Goal: Task Accomplishment & Management: Manage account settings

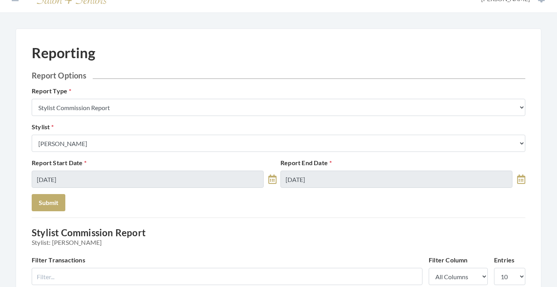
scroll to position [2, 0]
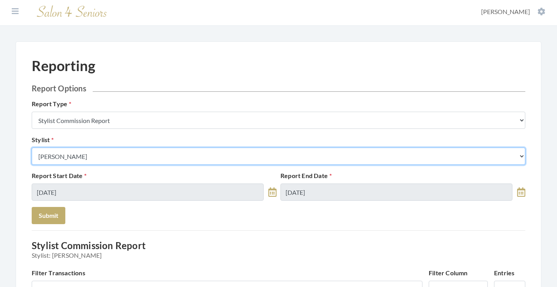
select select "49"
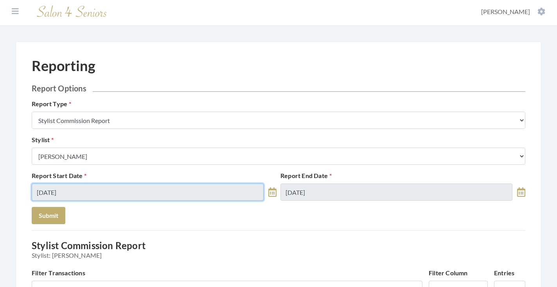
click at [99, 190] on input "09/11/2025" at bounding box center [148, 192] width 232 height 17
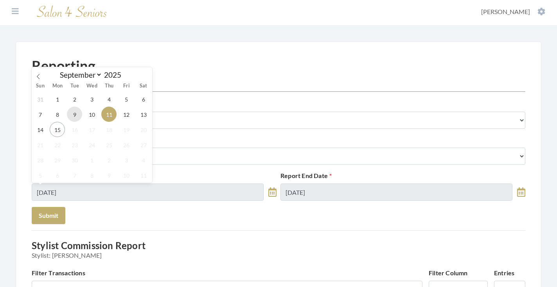
click at [70, 114] on span "9" at bounding box center [74, 114] width 15 height 15
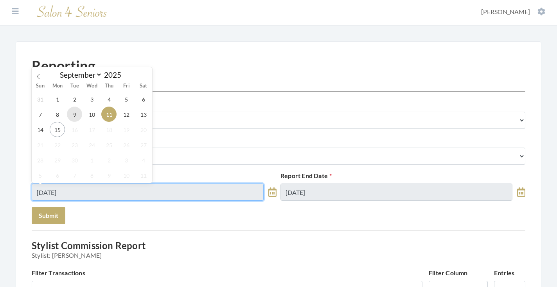
type input "[DATE]"
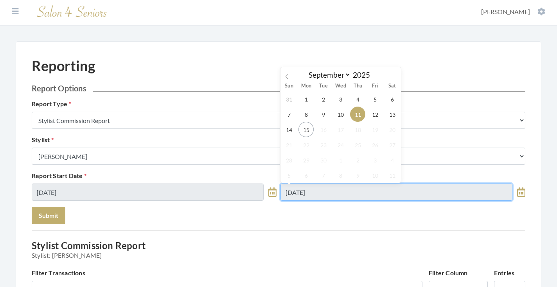
click at [320, 189] on input "09/11/2025" at bounding box center [396, 192] width 232 height 17
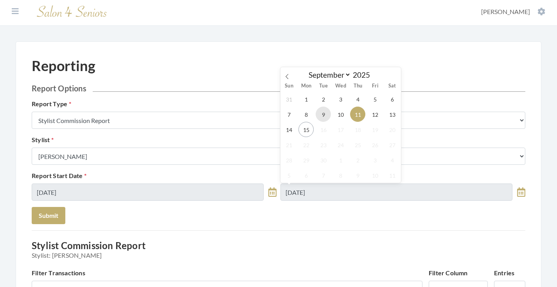
click at [321, 113] on span "9" at bounding box center [323, 114] width 15 height 15
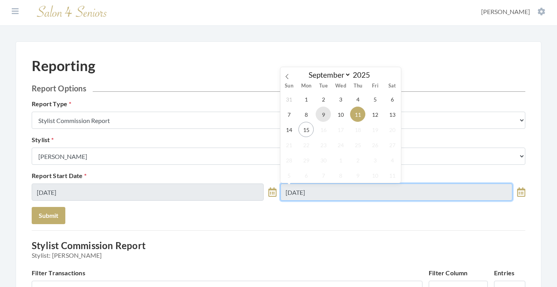
type input "[DATE]"
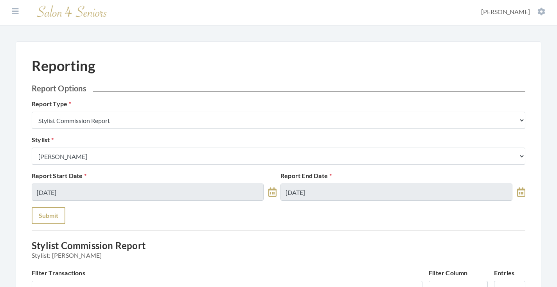
click at [57, 213] on button "Submit" at bounding box center [49, 215] width 34 height 17
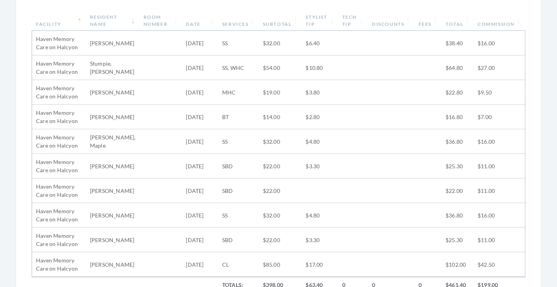
scroll to position [309, 0]
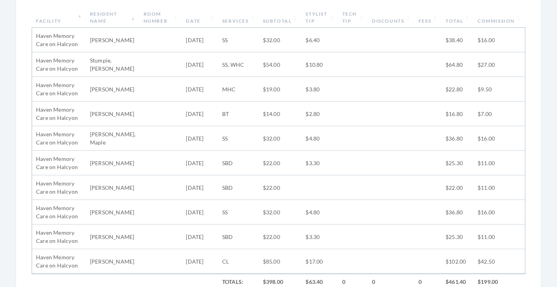
click at [290, 21] on th "Subtotal" at bounding box center [280, 17] width 43 height 20
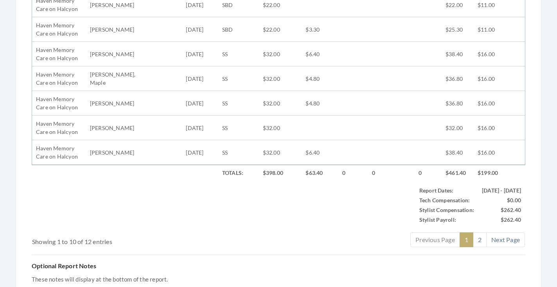
scroll to position [424, 0]
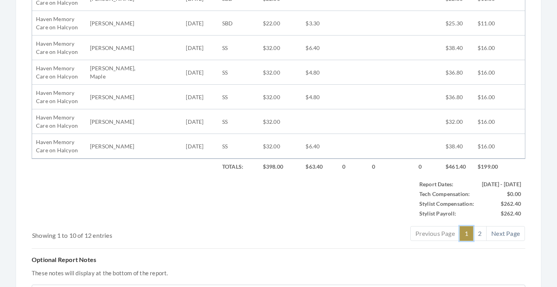
click at [472, 231] on link "1" at bounding box center [466, 233] width 14 height 15
click at [479, 231] on link "2" at bounding box center [480, 233] width 14 height 15
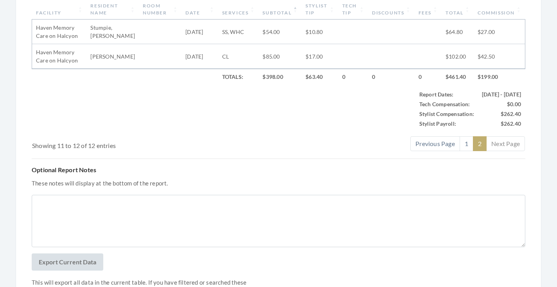
scroll to position [287, 0]
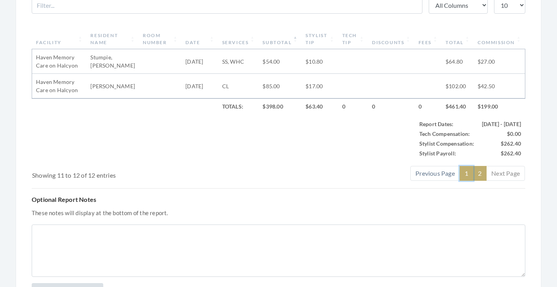
click at [464, 172] on link "1" at bounding box center [466, 173] width 14 height 15
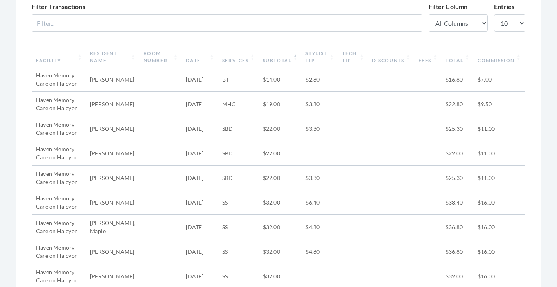
scroll to position [295, 0]
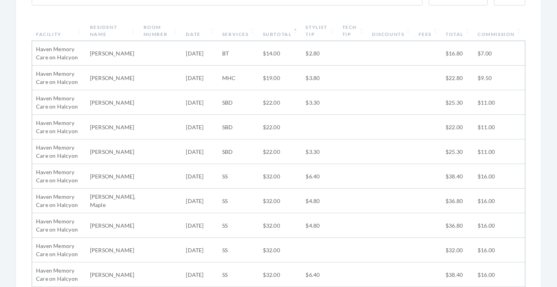
click at [128, 27] on th "Resident Name" at bounding box center [113, 31] width 54 height 20
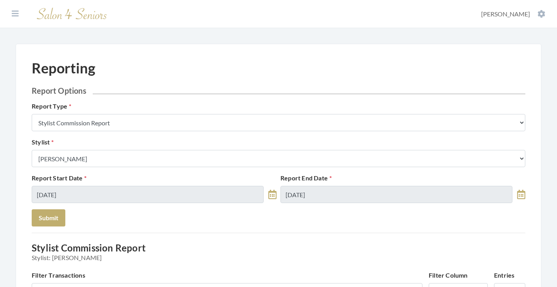
scroll to position [0, 0]
click at [11, 8] on section "Dashboard Facilities Services All Clients User Management Stylists / Techs Repo…" at bounding box center [278, 14] width 557 height 28
click at [13, 14] on icon at bounding box center [15, 14] width 7 height 8
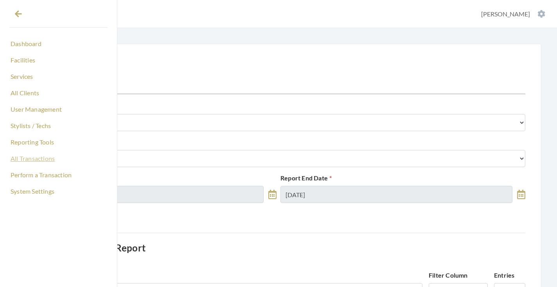
click at [29, 158] on link "All Transactions" at bounding box center [58, 158] width 98 height 13
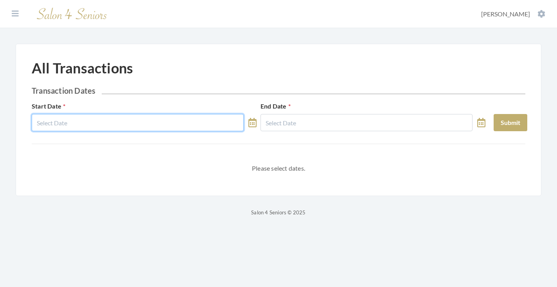
click at [122, 125] on body "Dashboard Facilities Services All Clients User Management Stylists / Techs Repo…" at bounding box center [278, 108] width 557 height 217
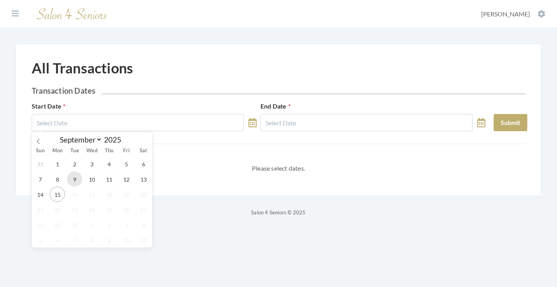
click at [78, 175] on span "9" at bounding box center [74, 179] width 15 height 15
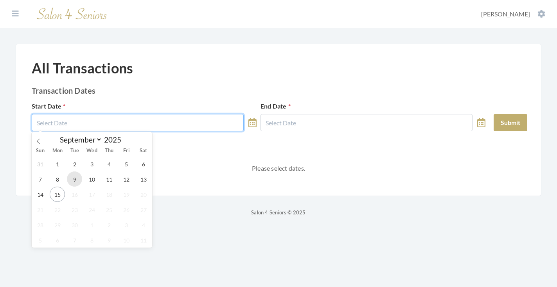
type input "[DATE]"
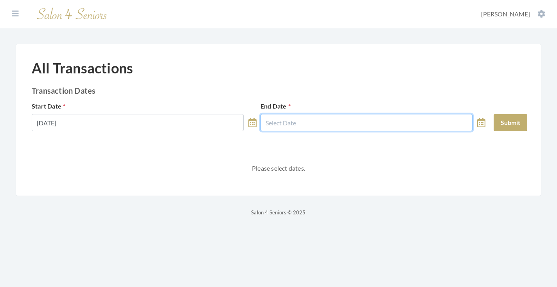
click at [313, 123] on input "text" at bounding box center [366, 122] width 212 height 17
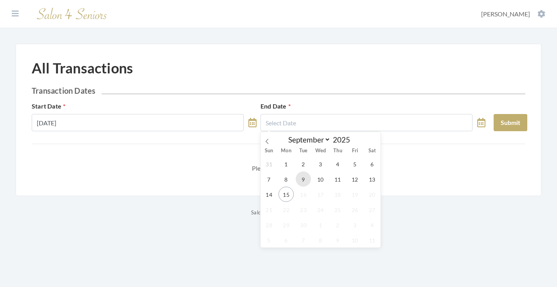
click at [301, 177] on span "9" at bounding box center [303, 179] width 15 height 15
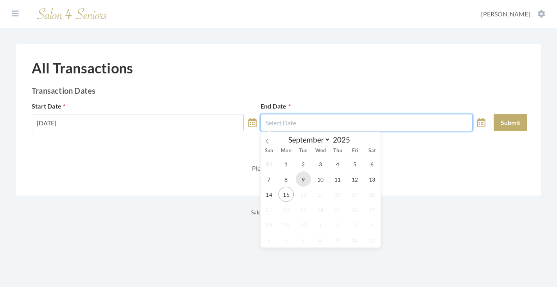
type input "[DATE]"
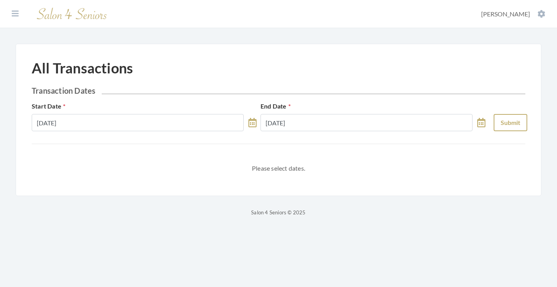
click at [497, 125] on button "Submit" at bounding box center [511, 122] width 34 height 17
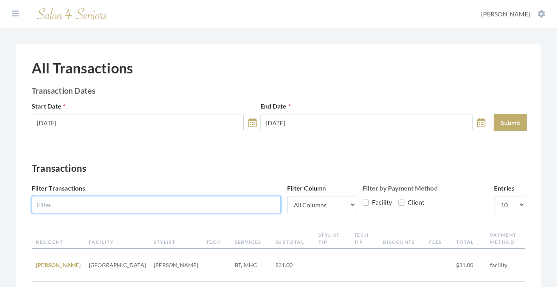
click at [167, 212] on input "Filter Transactions" at bounding box center [156, 204] width 249 height 17
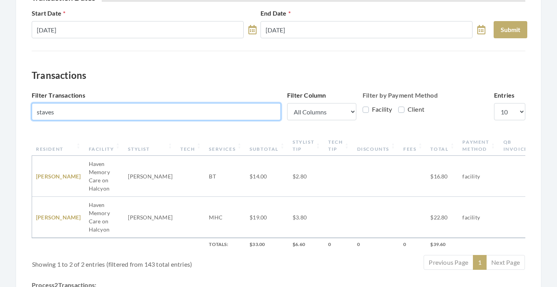
scroll to position [93, 0]
type input "staves"
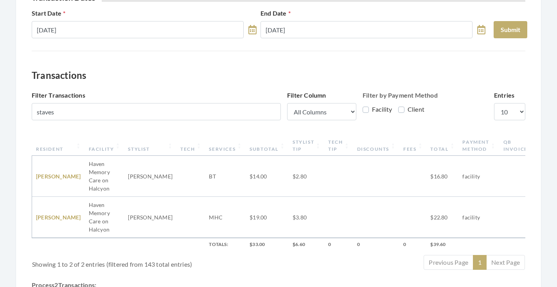
click at [43, 176] on td "William Staves" at bounding box center [58, 176] width 53 height 41
click at [46, 180] on link "William Staves" at bounding box center [58, 176] width 45 height 7
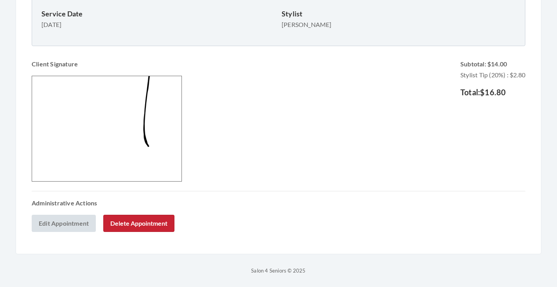
scroll to position [256, 0]
click at [145, 223] on button "Delete Appointment" at bounding box center [138, 223] width 71 height 17
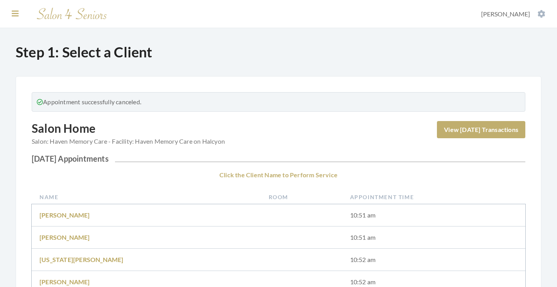
click at [14, 13] on icon at bounding box center [15, 14] width 7 height 8
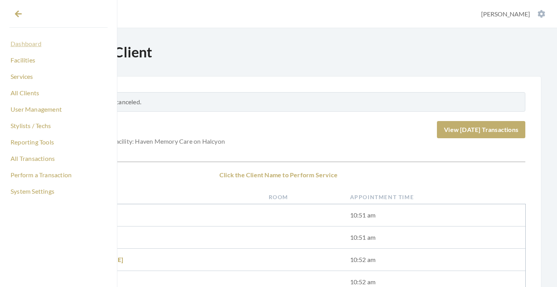
click at [25, 44] on link "Dashboard" at bounding box center [58, 43] width 98 height 13
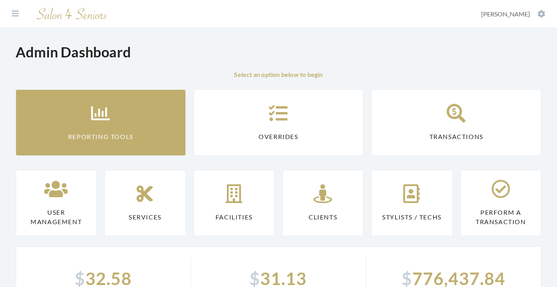
click at [88, 106] on link "Reporting Tools" at bounding box center [101, 123] width 170 height 66
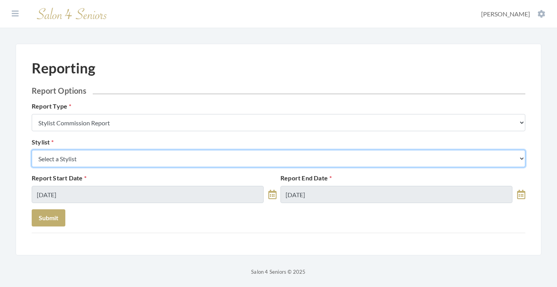
click at [108, 158] on select "Select a Stylist Alaina Krumm Alisha Teasley Anna White Ashley Venable Cassie B…" at bounding box center [279, 158] width 494 height 17
select select "49"
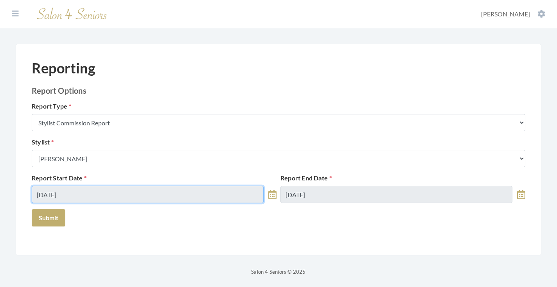
click at [77, 192] on input "09/15/2025" at bounding box center [148, 194] width 232 height 17
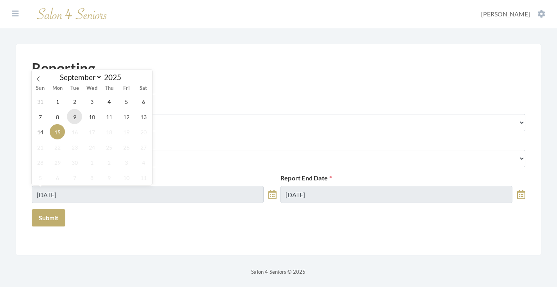
click at [70, 122] on span "9" at bounding box center [74, 116] width 15 height 15
type input "09/09/2025"
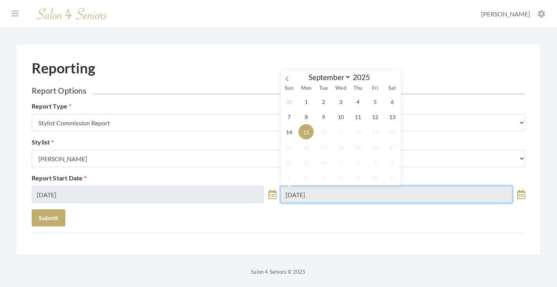
click at [320, 197] on input "09/15/2025" at bounding box center [396, 194] width 232 height 17
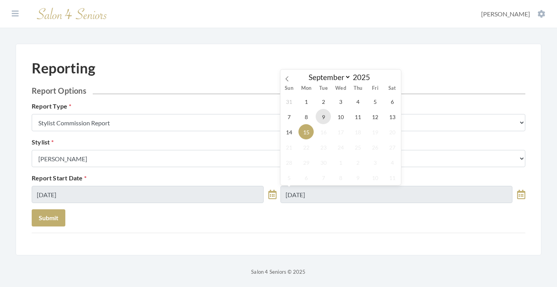
click at [322, 115] on span "9" at bounding box center [323, 116] width 15 height 15
type input "09/09/2025"
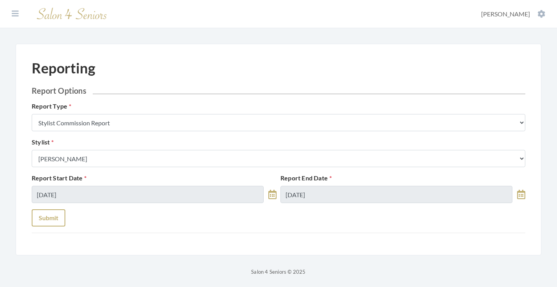
click at [57, 220] on button "Submit" at bounding box center [49, 218] width 34 height 17
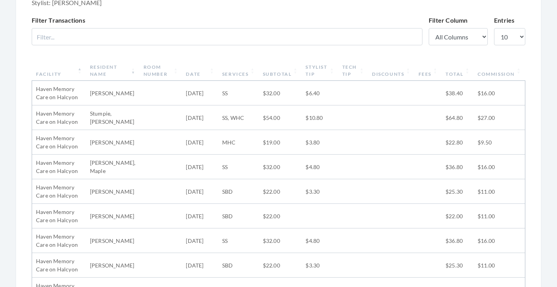
scroll to position [251, 0]
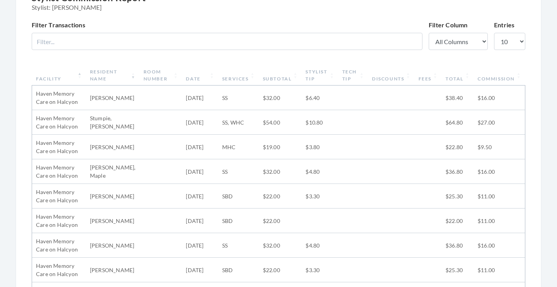
click at [276, 77] on th "Subtotal" at bounding box center [280, 75] width 43 height 20
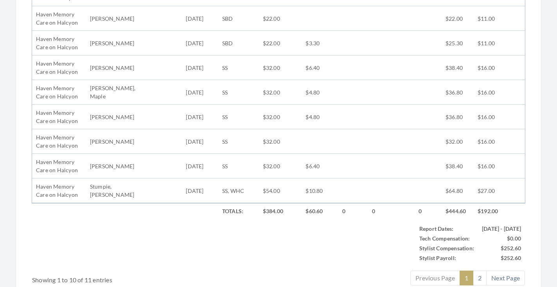
scroll to position [434, 0]
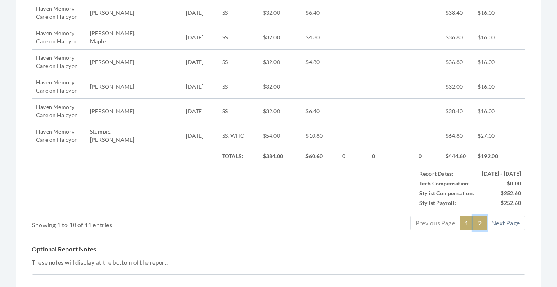
click at [477, 220] on link "2" at bounding box center [480, 223] width 14 height 15
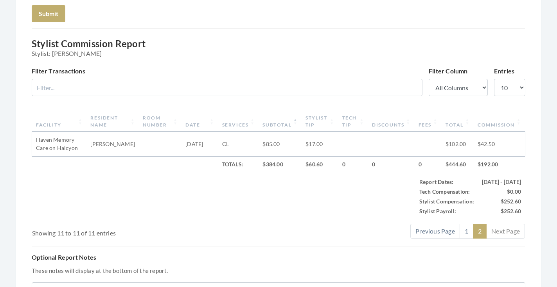
scroll to position [211, 0]
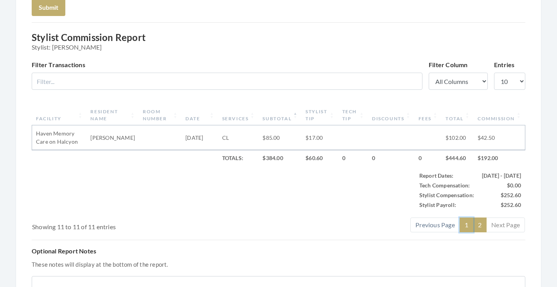
click at [465, 220] on link "1" at bounding box center [466, 225] width 14 height 15
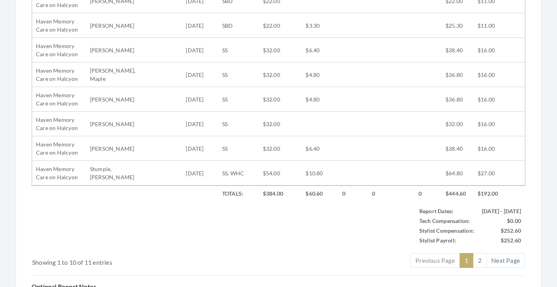
scroll to position [406, 0]
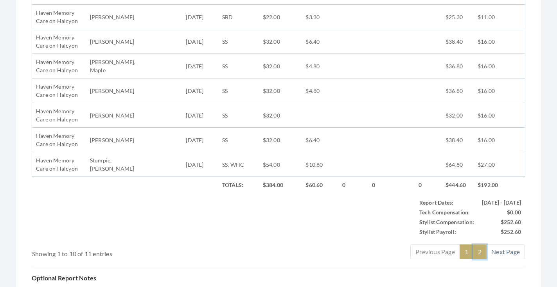
click at [482, 251] on link "2" at bounding box center [480, 252] width 14 height 15
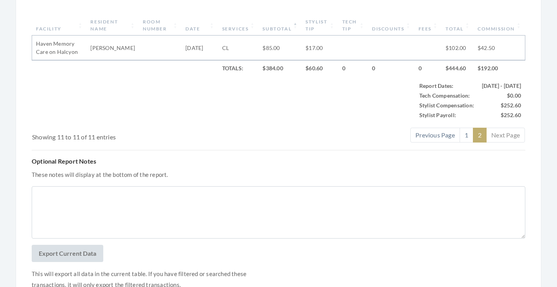
scroll to position [230, 0]
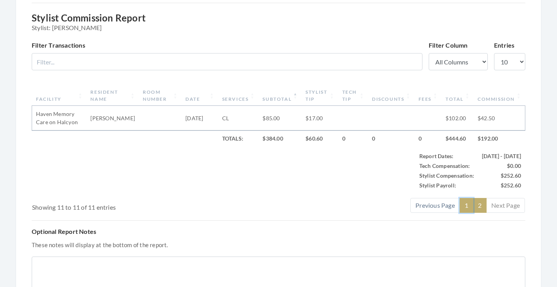
click at [466, 208] on link "1" at bounding box center [466, 205] width 14 height 15
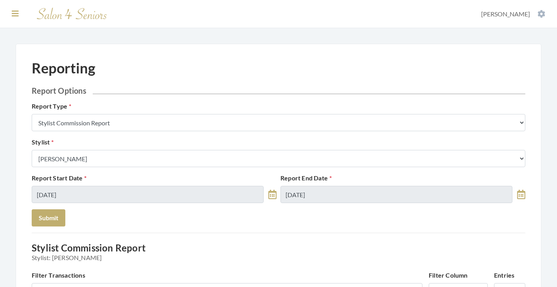
scroll to position [0, 0]
click at [15, 16] on icon at bounding box center [15, 14] width 7 height 8
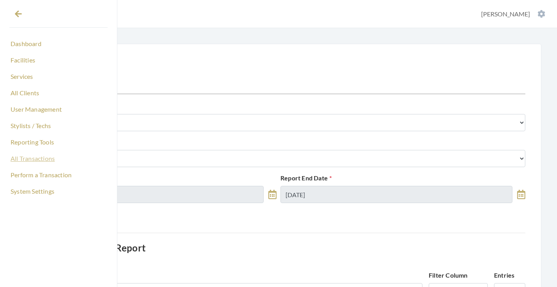
click at [40, 159] on link "All Transactions" at bounding box center [58, 158] width 98 height 13
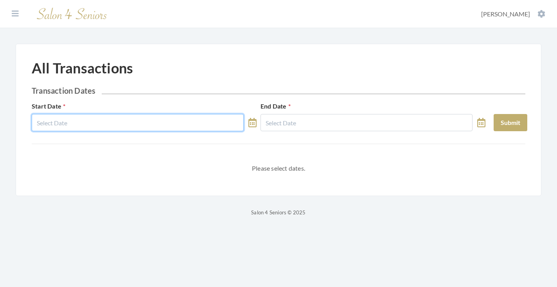
click at [88, 126] on body "Dashboard Facilities Services All Clients User Management Stylists / Techs Repo…" at bounding box center [278, 108] width 557 height 217
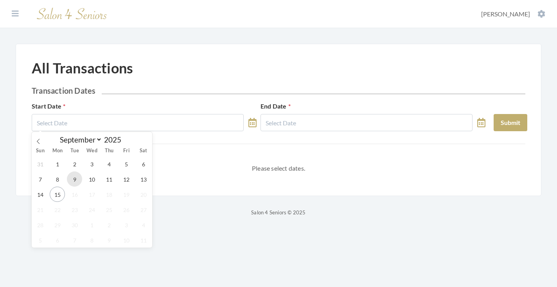
click at [75, 181] on span "9" at bounding box center [74, 179] width 15 height 15
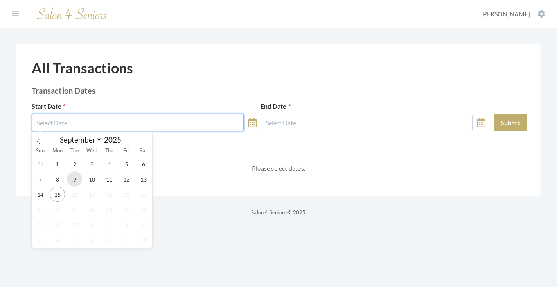
type input "[DATE]"
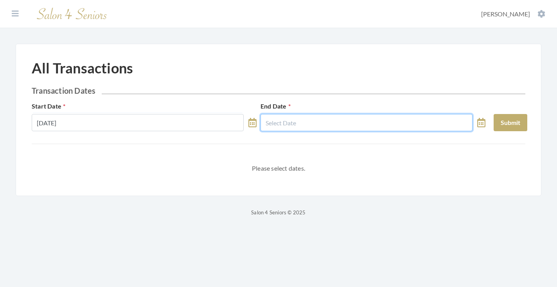
click at [350, 120] on input "text" at bounding box center [366, 122] width 212 height 17
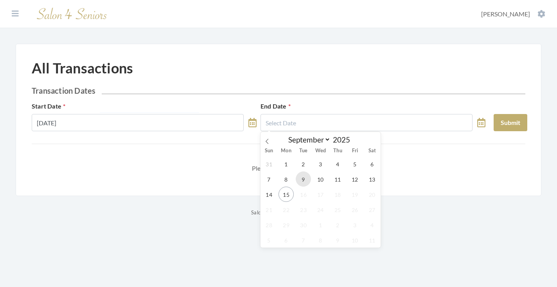
click at [309, 184] on span "9" at bounding box center [303, 179] width 15 height 15
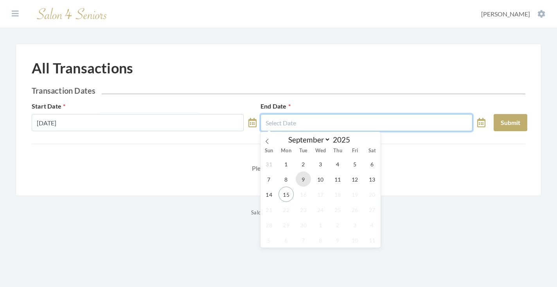
type input "[DATE]"
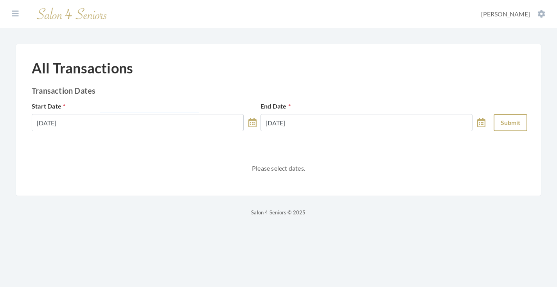
click at [500, 124] on button "Submit" at bounding box center [511, 122] width 34 height 17
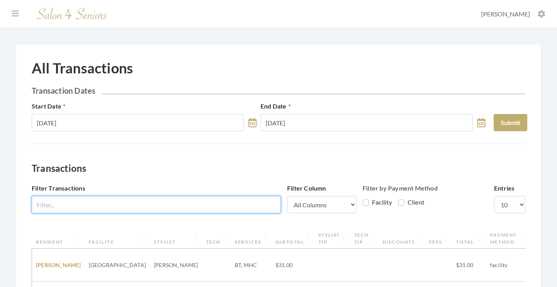
click at [205, 200] on input "Filter Transactions" at bounding box center [156, 204] width 249 height 17
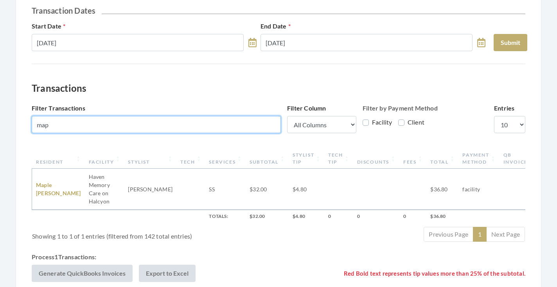
scroll to position [104, 0]
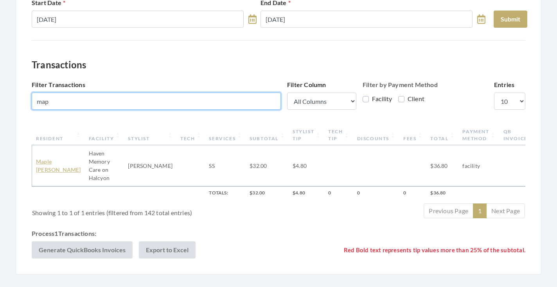
type input "map"
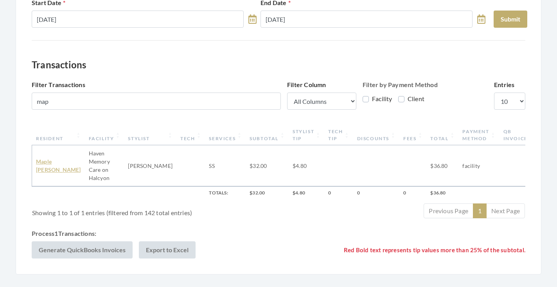
click at [47, 167] on link "Maple Richardson" at bounding box center [58, 165] width 45 height 15
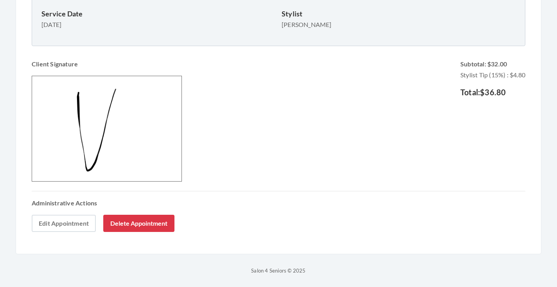
scroll to position [327, 0]
click at [70, 224] on link "Edit Appointment" at bounding box center [64, 223] width 64 height 17
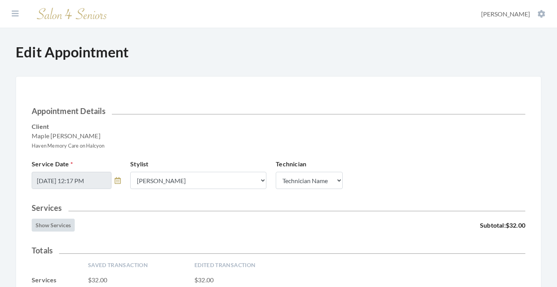
scroll to position [135, 0]
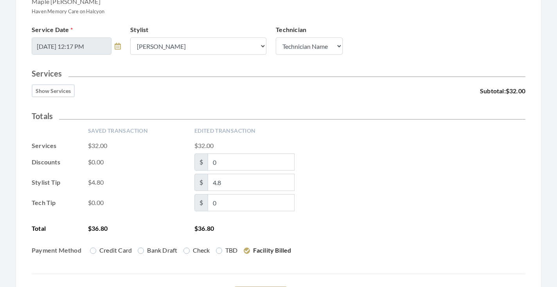
click at [56, 91] on button "Show Services" at bounding box center [53, 90] width 43 height 13
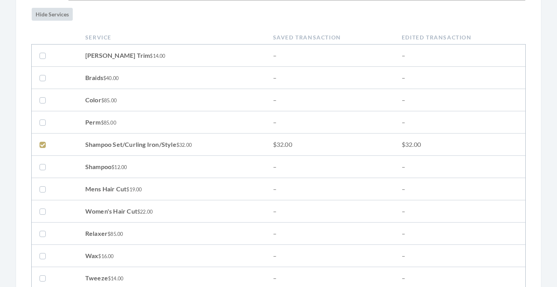
scroll to position [224, 0]
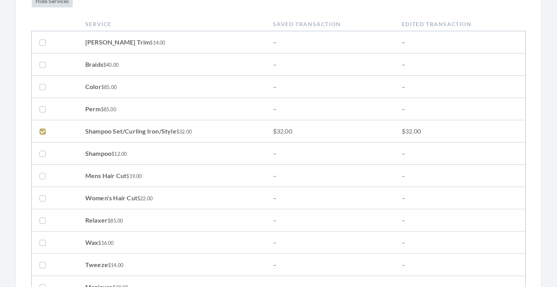
click at [43, 132] on label at bounding box center [43, 131] width 9 height 9
checkbox input "false"
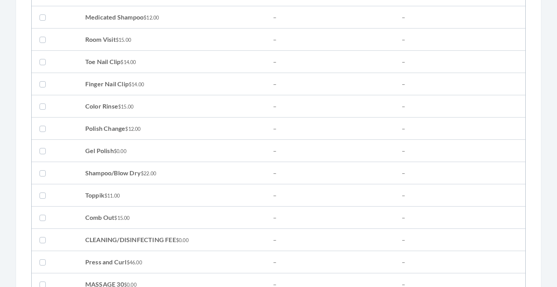
click at [43, 173] on label at bounding box center [43, 173] width 9 height 9
checkbox input "true"
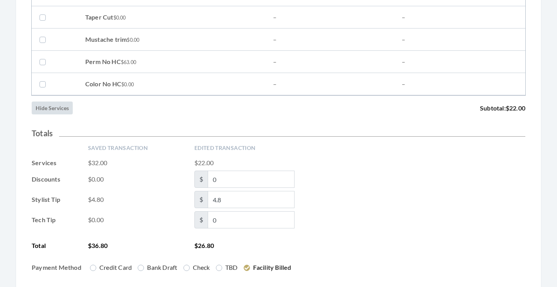
scroll to position [1263, 0]
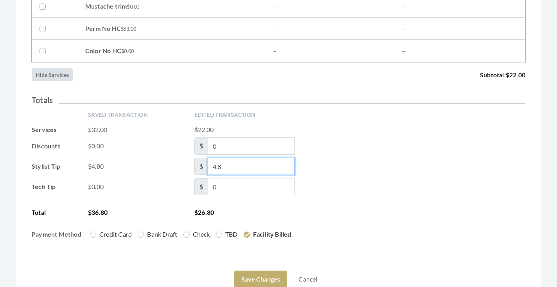
drag, startPoint x: 223, startPoint y: 166, endPoint x: 211, endPoint y: 166, distance: 11.3
click at [211, 166] on input "4.8" at bounding box center [251, 166] width 87 height 17
type input "3.30"
click at [426, 168] on div "Stylist Tip $4.80 $ 3.30" at bounding box center [279, 166] width 494 height 17
click at [266, 273] on button "Save Changes" at bounding box center [260, 279] width 53 height 17
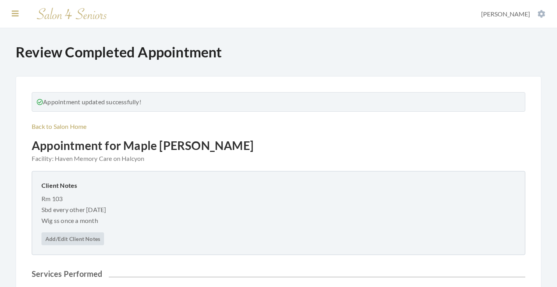
click at [13, 12] on icon at bounding box center [15, 14] width 7 height 8
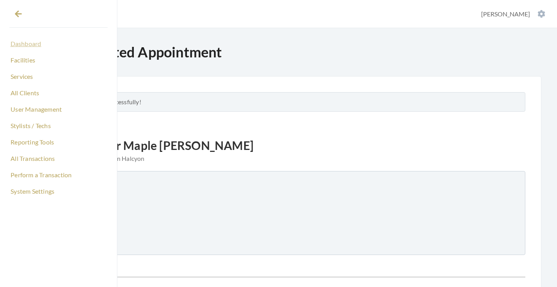
click at [29, 43] on link "Dashboard" at bounding box center [58, 43] width 98 height 13
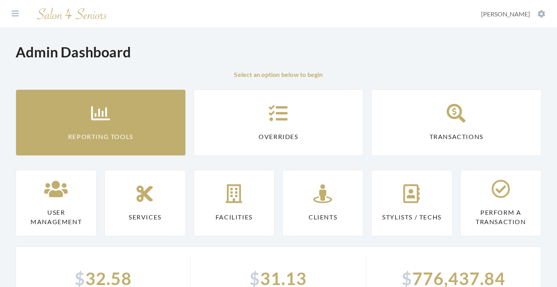
click at [87, 97] on link "Reporting Tools" at bounding box center [101, 123] width 170 height 66
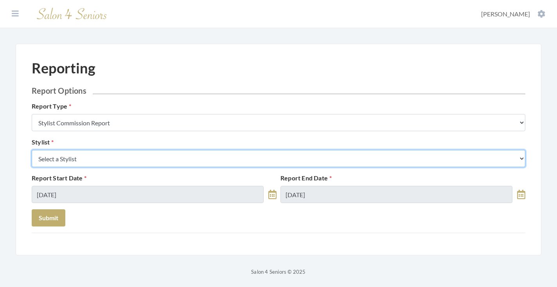
click at [105, 157] on select "Select a Stylist [PERSON_NAME] [PERSON_NAME] [PERSON_NAME] [PERSON_NAME] [PERSO…" at bounding box center [279, 158] width 494 height 17
select select "49"
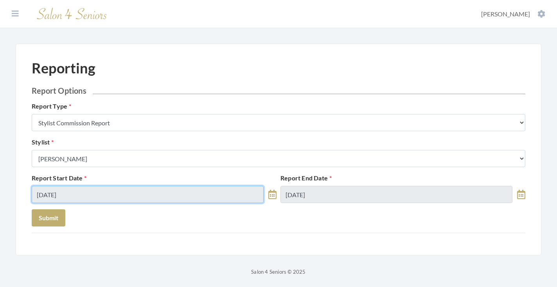
click at [78, 191] on input "[DATE]" at bounding box center [148, 194] width 232 height 17
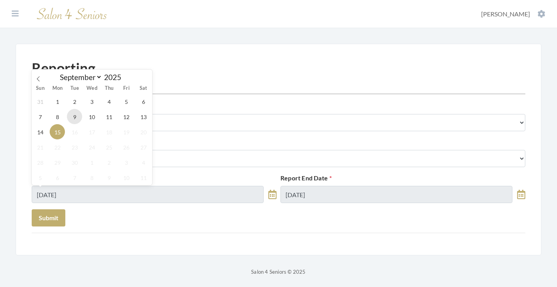
click at [75, 119] on span "9" at bounding box center [74, 116] width 15 height 15
type input "[DATE]"
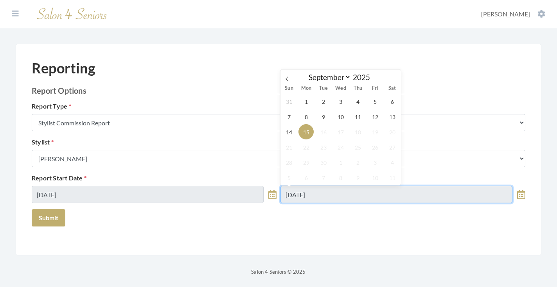
click at [315, 191] on input "[DATE]" at bounding box center [396, 194] width 232 height 17
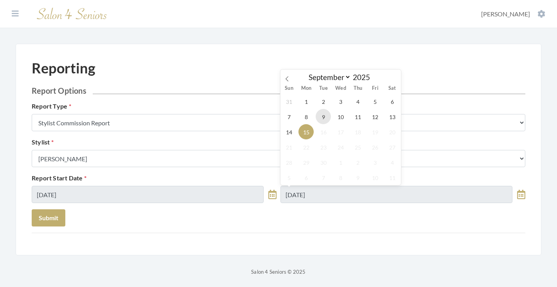
click at [326, 119] on span "9" at bounding box center [323, 116] width 15 height 15
type input "[DATE]"
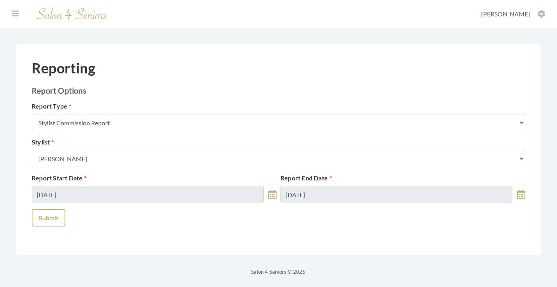
click at [60, 217] on button "Submit" at bounding box center [49, 218] width 34 height 17
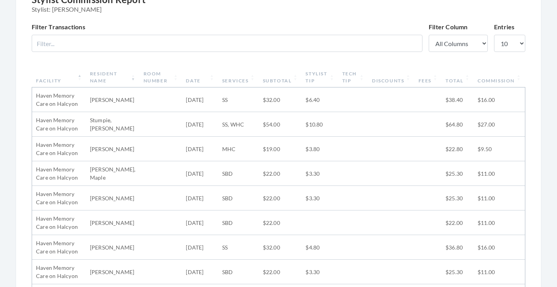
scroll to position [64, 0]
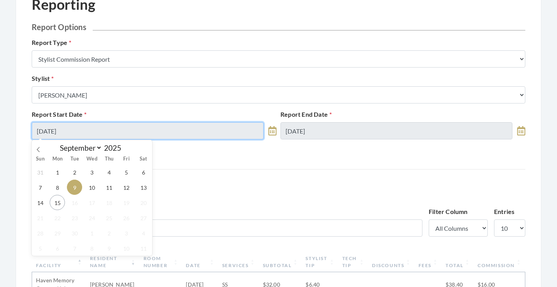
click at [119, 124] on input "[DATE]" at bounding box center [148, 130] width 232 height 17
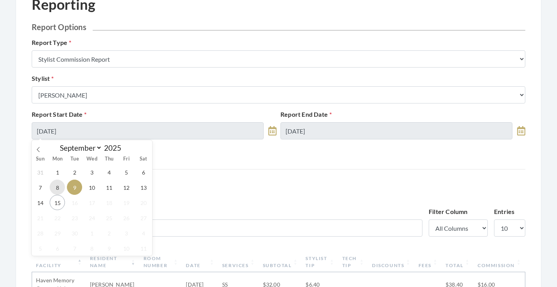
click at [58, 192] on span "8" at bounding box center [57, 187] width 15 height 15
type input "[DATE]"
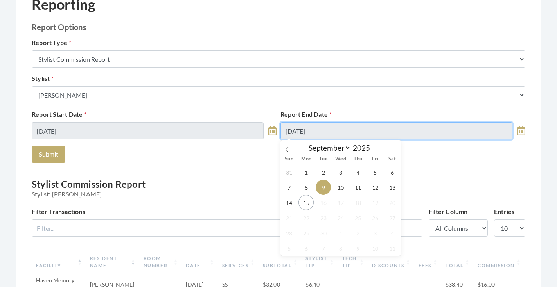
click at [323, 134] on input "[DATE]" at bounding box center [396, 130] width 232 height 17
click at [292, 210] on div "31 1 2 3 4 5 6 7 8 9 10 11 12 13 14 15 16 17 18 19 20 21 22 23 24 25 26 27 28 2…" at bounding box center [340, 211] width 120 height 92
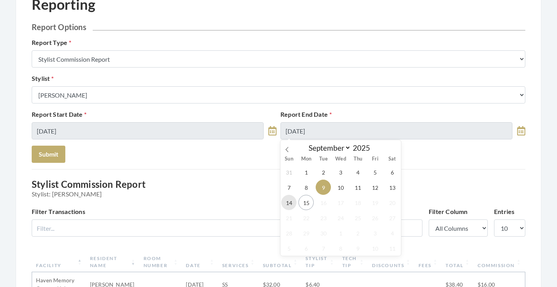
click at [290, 206] on span "14" at bounding box center [288, 202] width 15 height 15
type input "[DATE]"
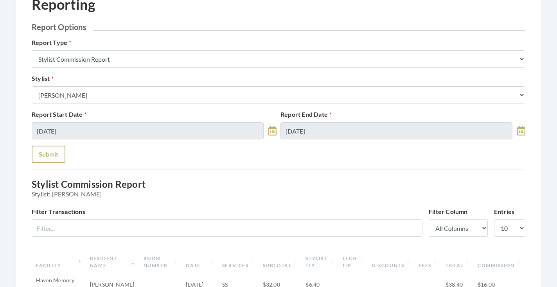
click at [54, 154] on button "Submit" at bounding box center [49, 154] width 34 height 17
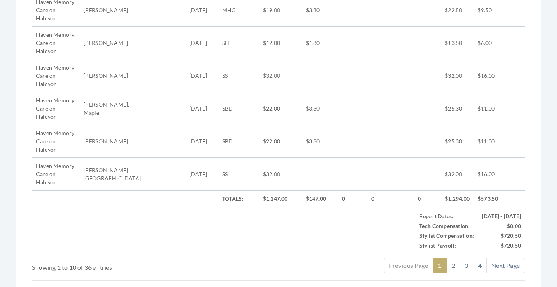
scroll to position [476, 0]
